Goal: Transaction & Acquisition: Register for event/course

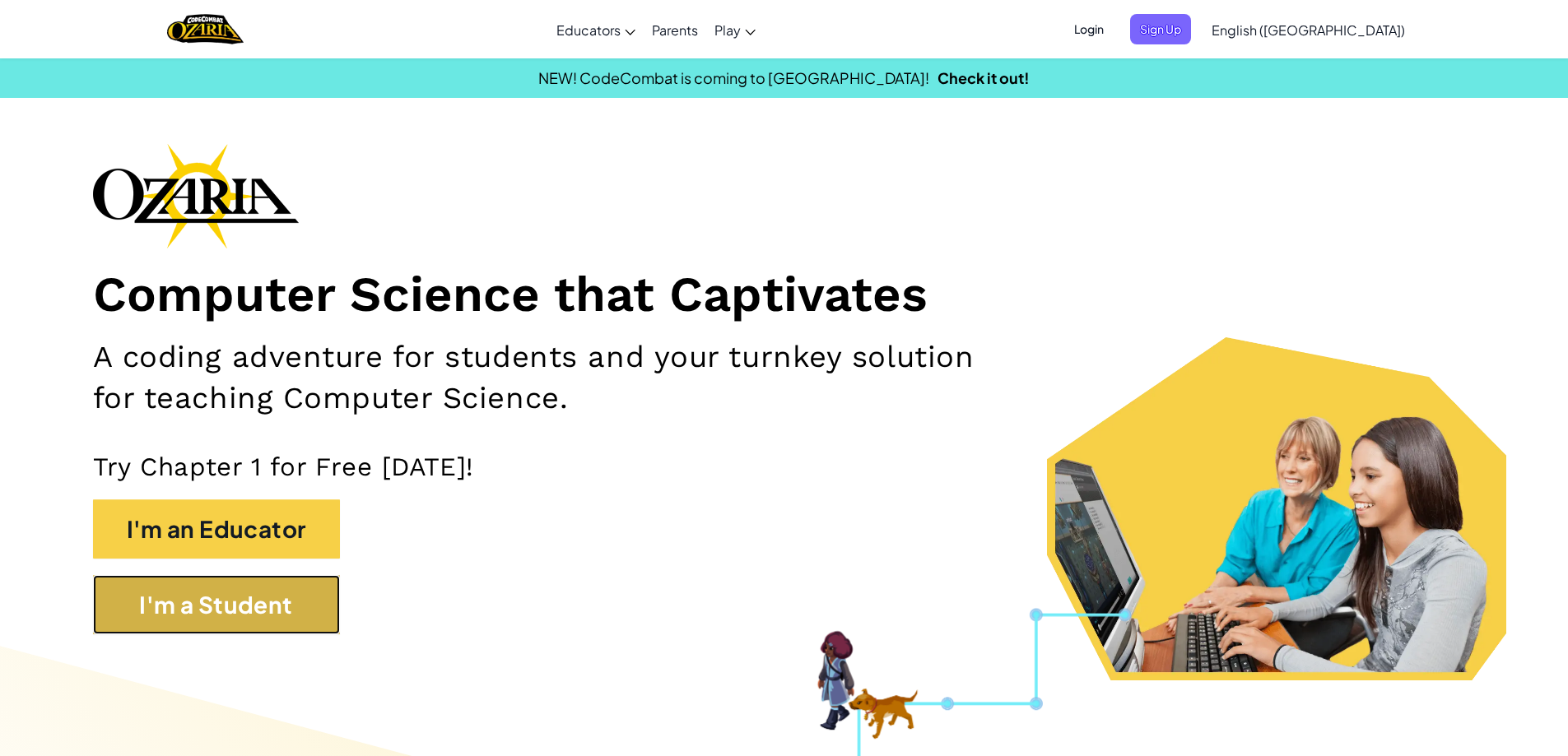
click at [305, 608] on button "I'm a Student" at bounding box center [216, 604] width 247 height 59
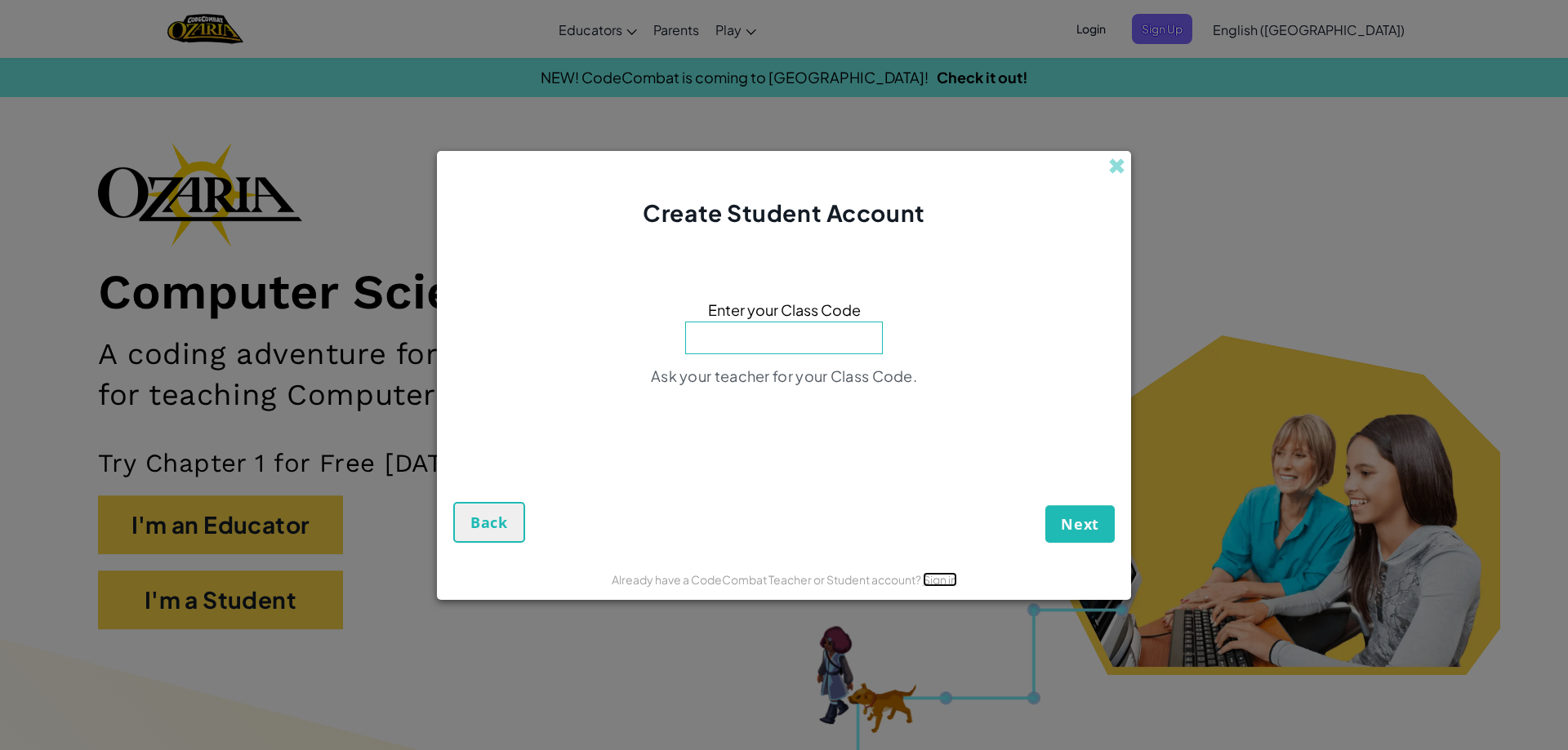
click at [925, 581] on link "Sign in" at bounding box center [940, 579] width 35 height 15
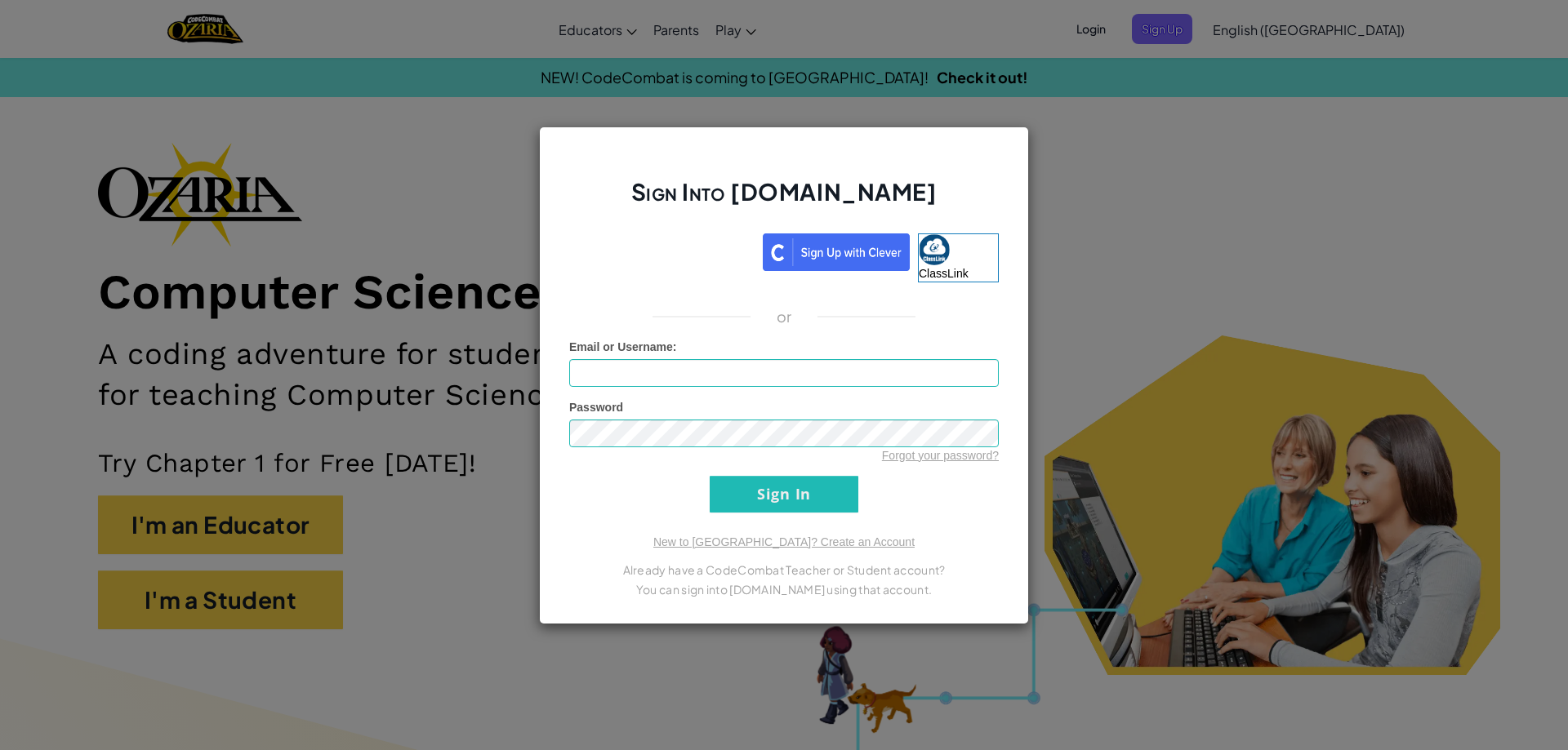
click at [1295, 133] on div "Sign Into [DOMAIN_NAME] ClassLink or Unknown Error Email or Username : Password…" at bounding box center [784, 375] width 1568 height 750
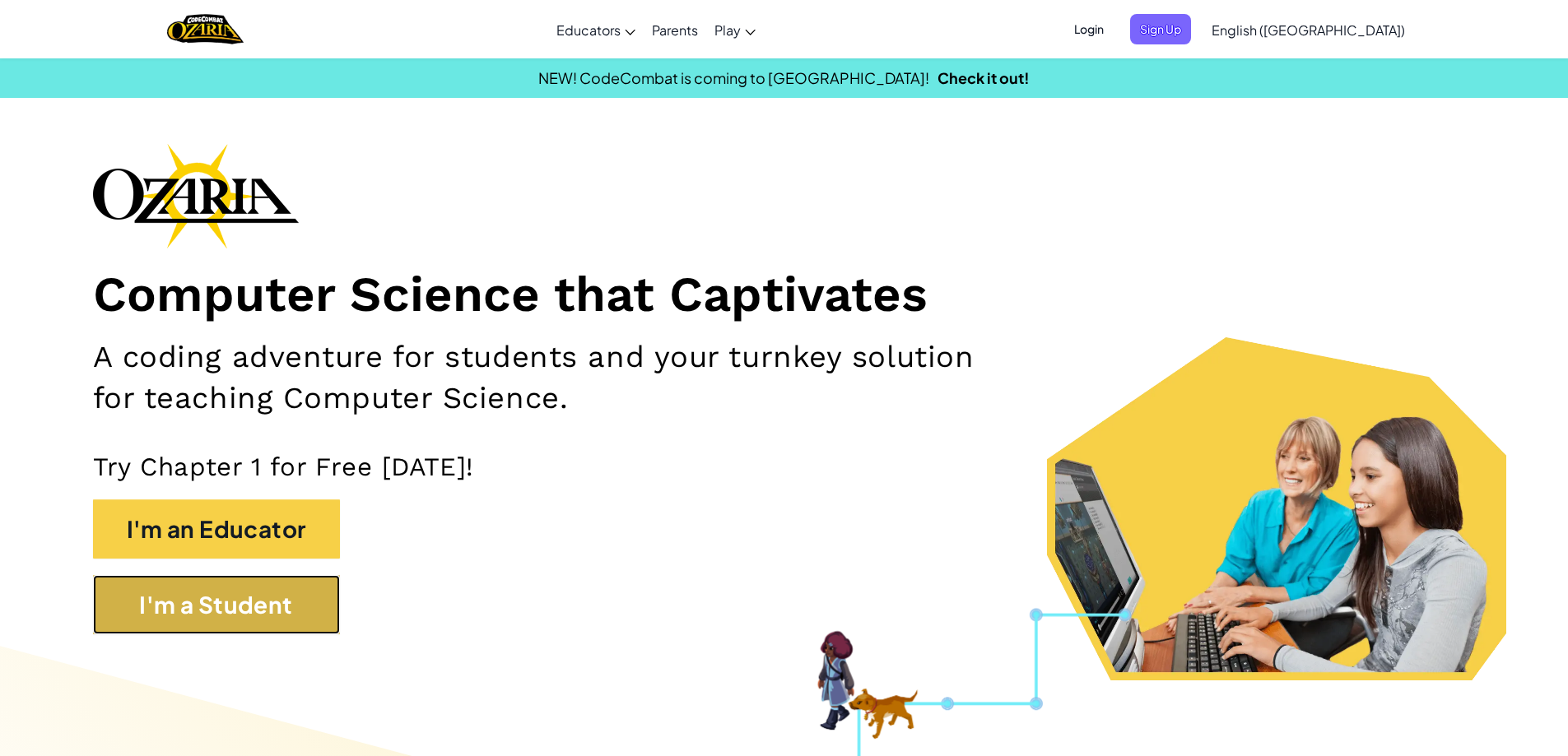
click at [287, 601] on button "I'm a Student" at bounding box center [216, 604] width 247 height 59
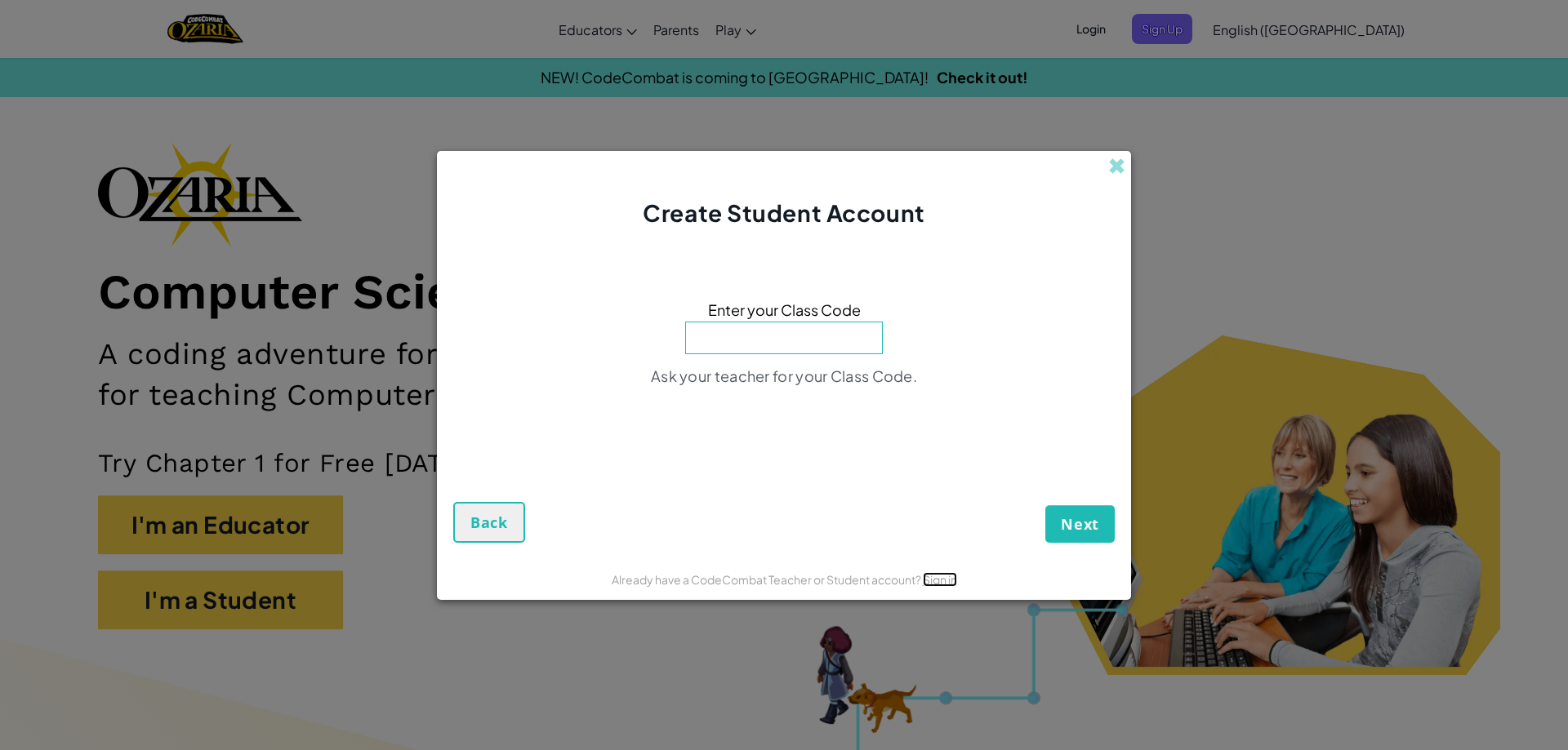
click at [942, 577] on link "Sign in" at bounding box center [940, 579] width 35 height 15
